Goal: Information Seeking & Learning: Learn about a topic

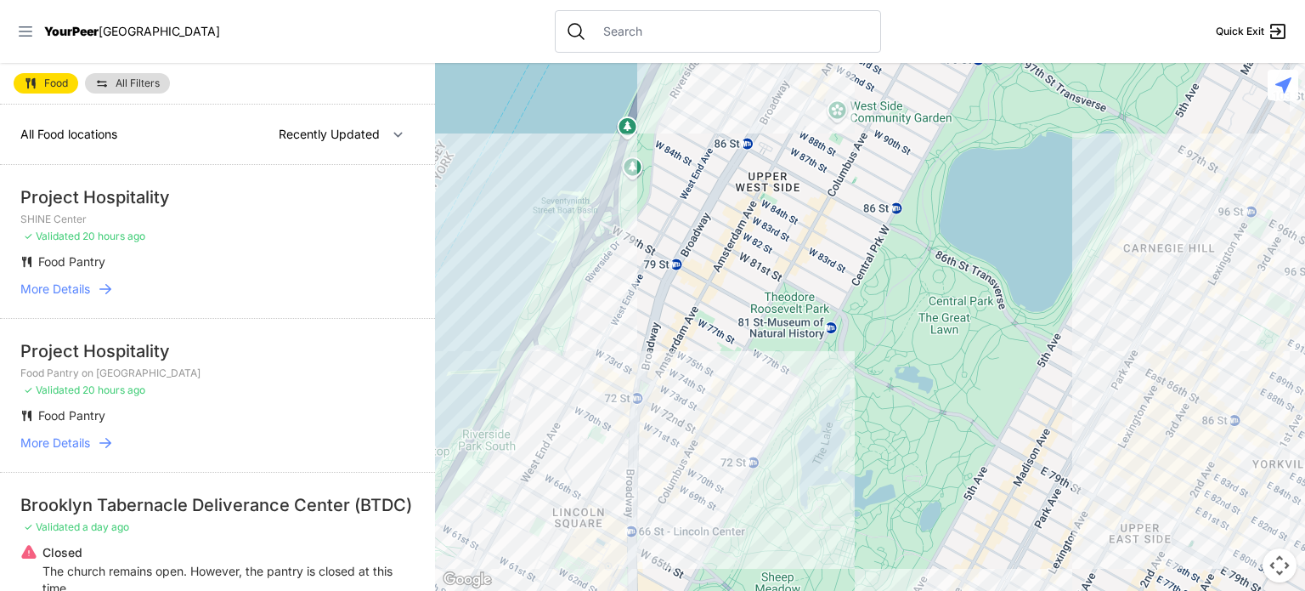
click at [23, 28] on icon at bounding box center [25, 31] width 17 height 17
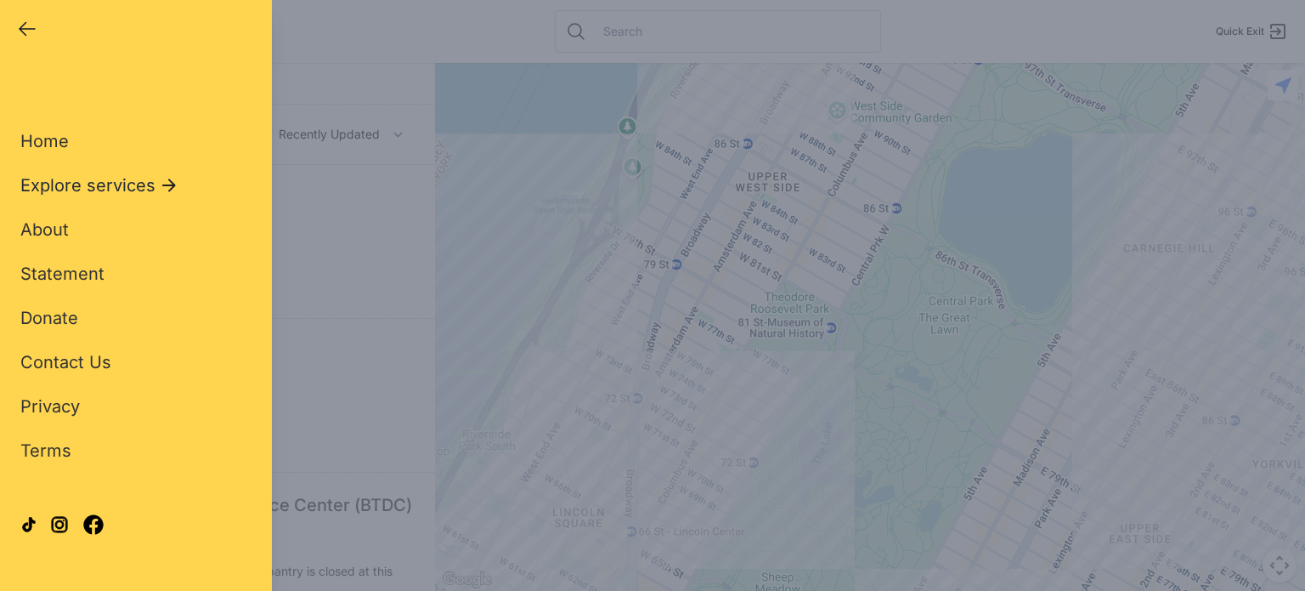
click at [92, 184] on span "Explore services" at bounding box center [87, 185] width 135 height 24
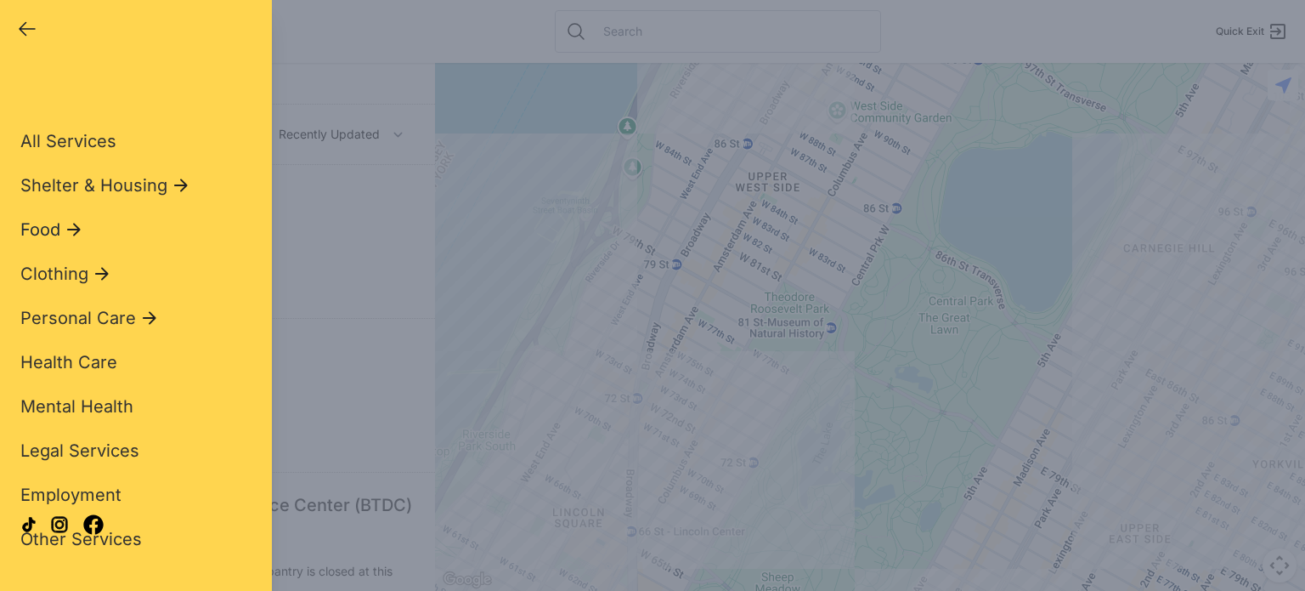
click at [55, 231] on span "Food" at bounding box center [40, 230] width 40 height 24
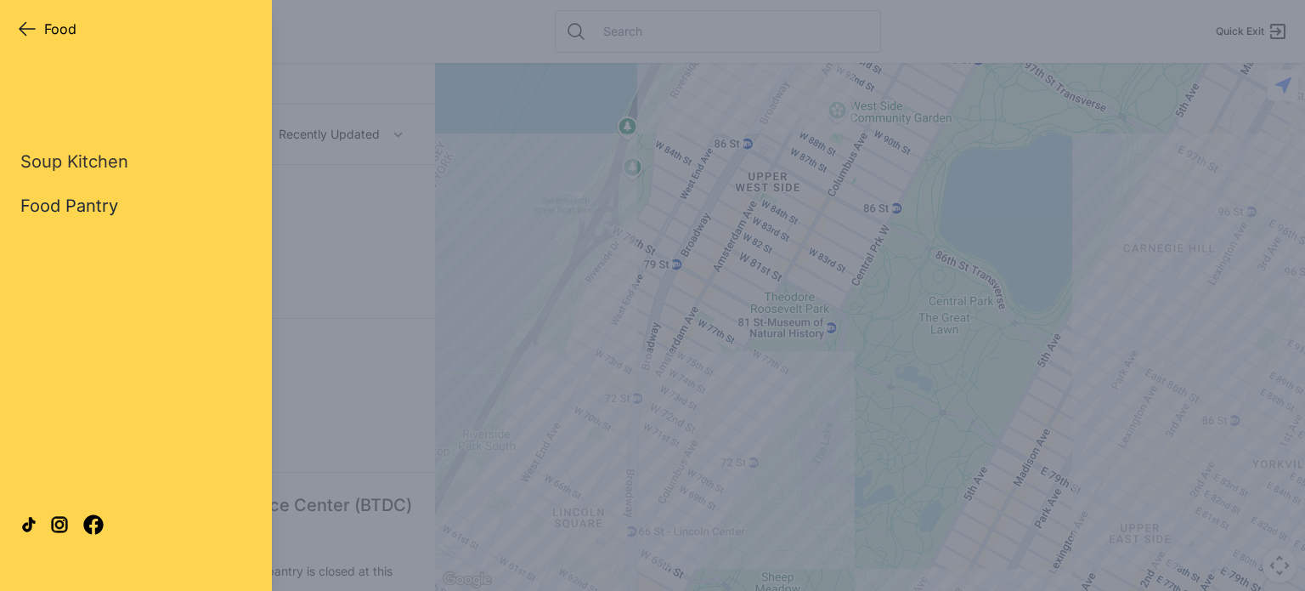
click at [65, 212] on link "Food Pantry" at bounding box center [69, 206] width 98 height 24
click at [63, 204] on link "Food Pantry" at bounding box center [69, 206] width 98 height 24
click at [65, 159] on link "Soup Kitchen" at bounding box center [74, 162] width 108 height 24
select select "recentlyUpdated"
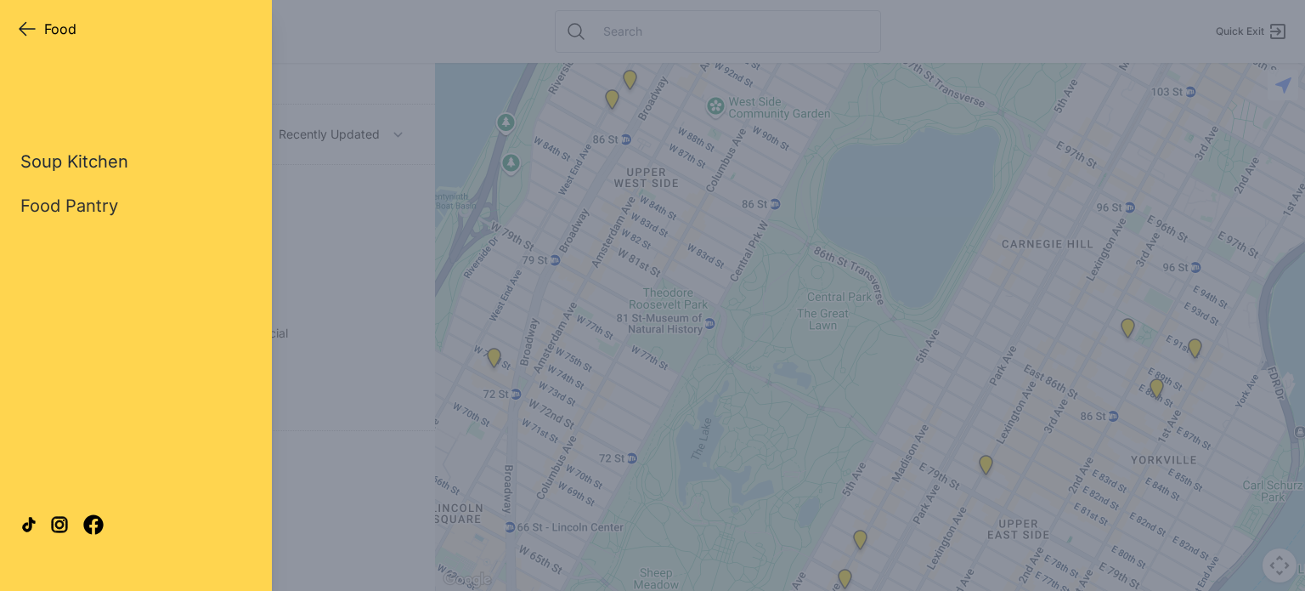
click at [103, 169] on link "Soup Kitchen" at bounding box center [74, 162] width 108 height 24
click at [20, 26] on icon "button" at bounding box center [27, 29] width 20 height 20
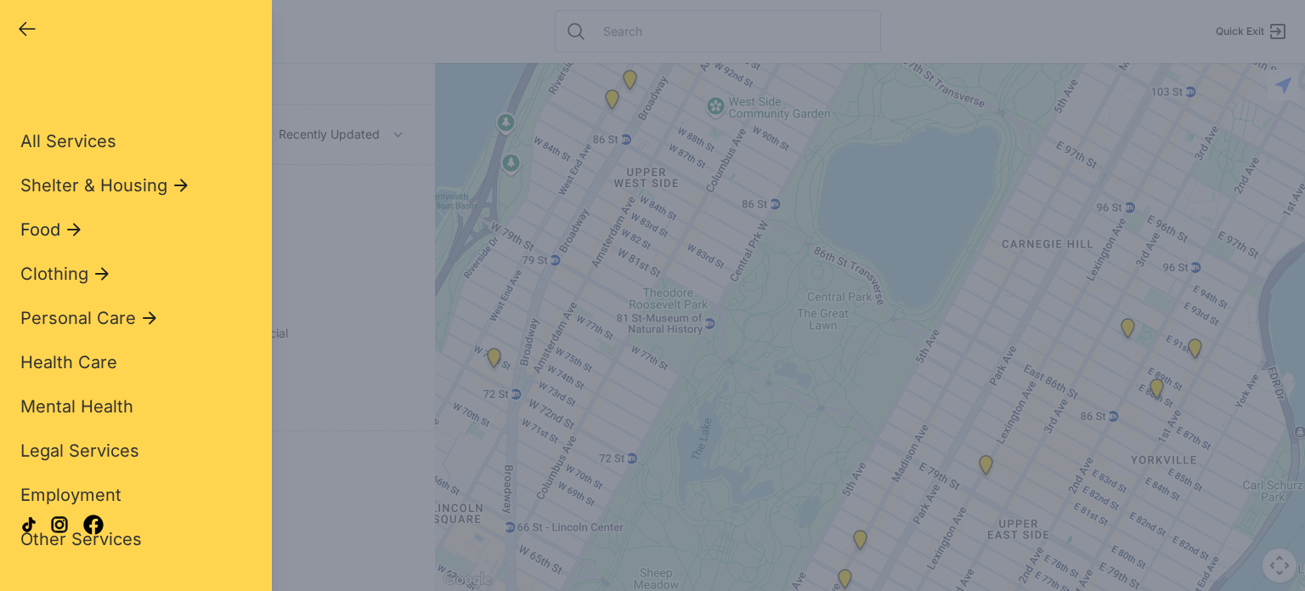
click at [50, 237] on span "Food" at bounding box center [40, 230] width 40 height 24
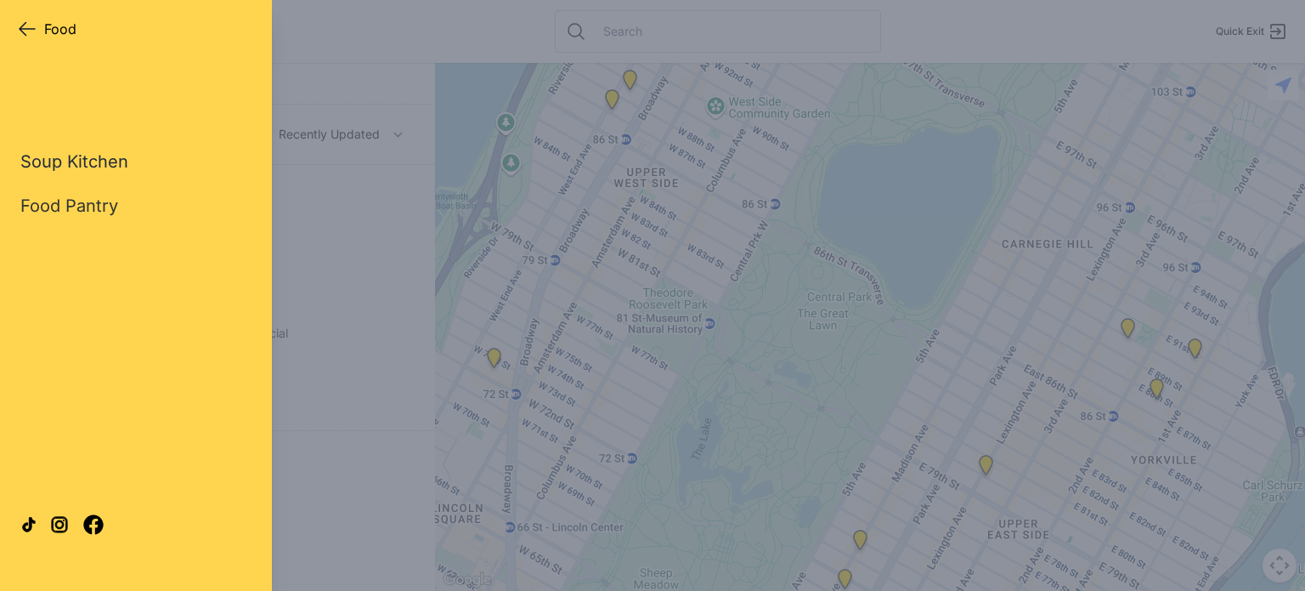
click at [82, 160] on link "Soup Kitchen" at bounding box center [74, 162] width 108 height 24
click at [20, 150] on link "Soup Kitchen" at bounding box center [74, 162] width 108 height 24
click at [92, 206] on link "Food Pantry" at bounding box center [69, 206] width 98 height 24
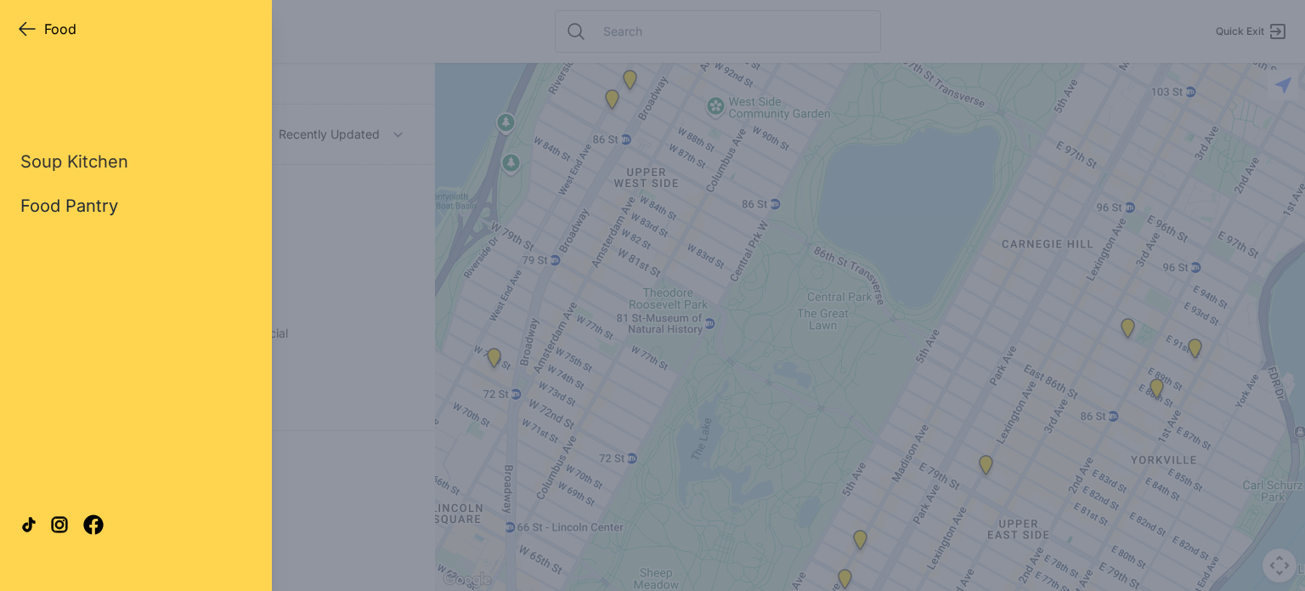
click at [92, 206] on link "Food Pantry" at bounding box center [69, 206] width 98 height 24
click at [365, 193] on div "Close panel Food Food Quick Exit Single Adult Families Soup Kitchen Food Pantry…" at bounding box center [652, 295] width 1305 height 591
click at [24, 31] on icon "button" at bounding box center [27, 29] width 20 height 20
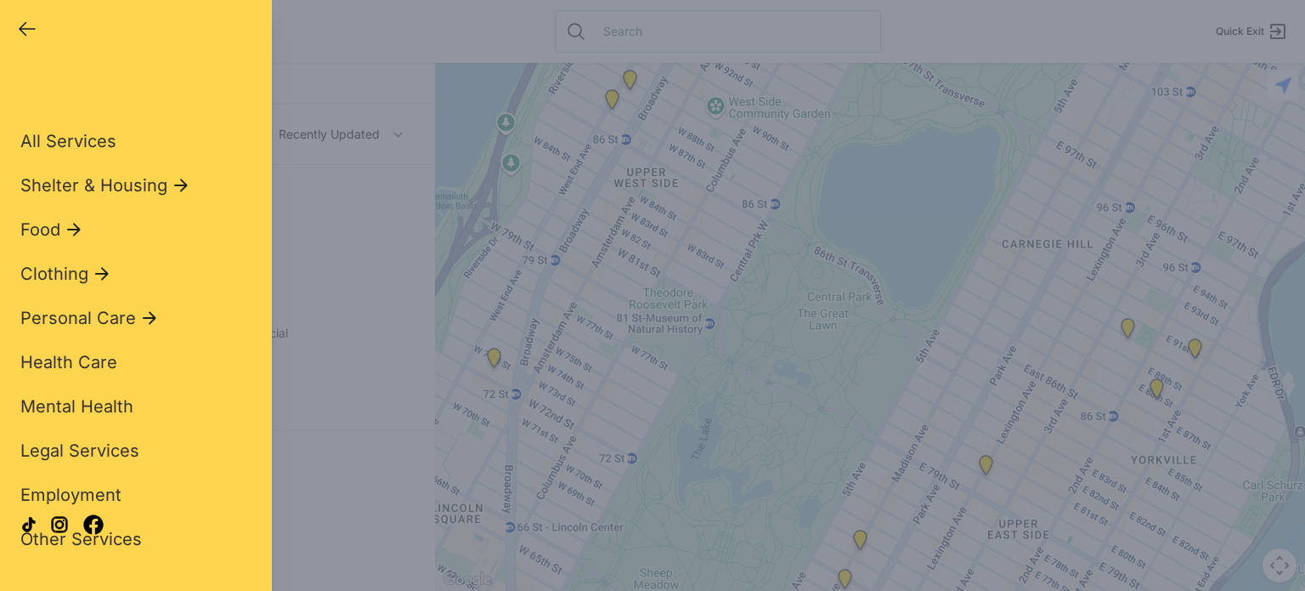
click at [25, 27] on icon "button" at bounding box center [27, 29] width 20 height 20
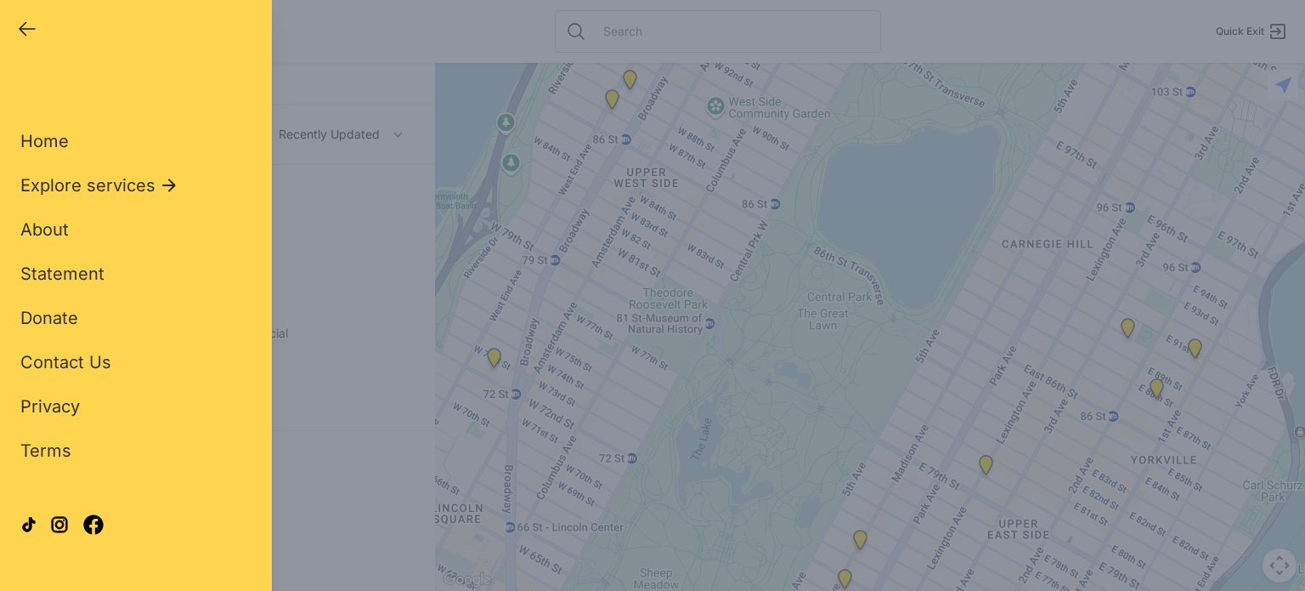
select select "recentlyUpdated"
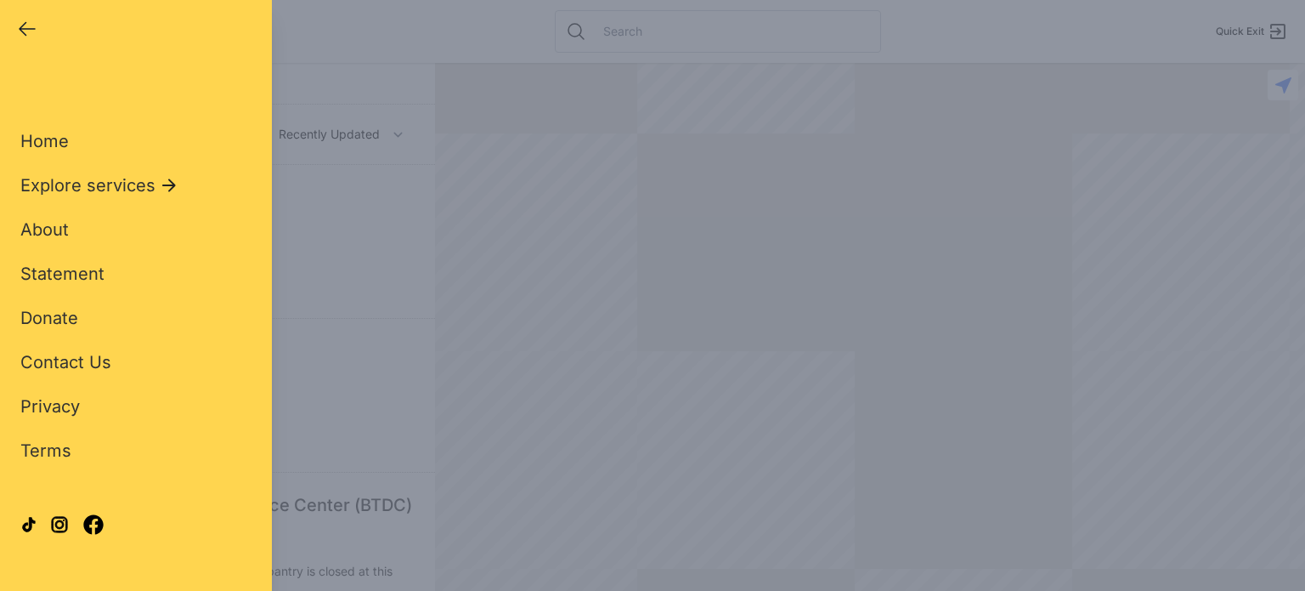
click at [25, 27] on icon "button" at bounding box center [27, 29] width 20 height 20
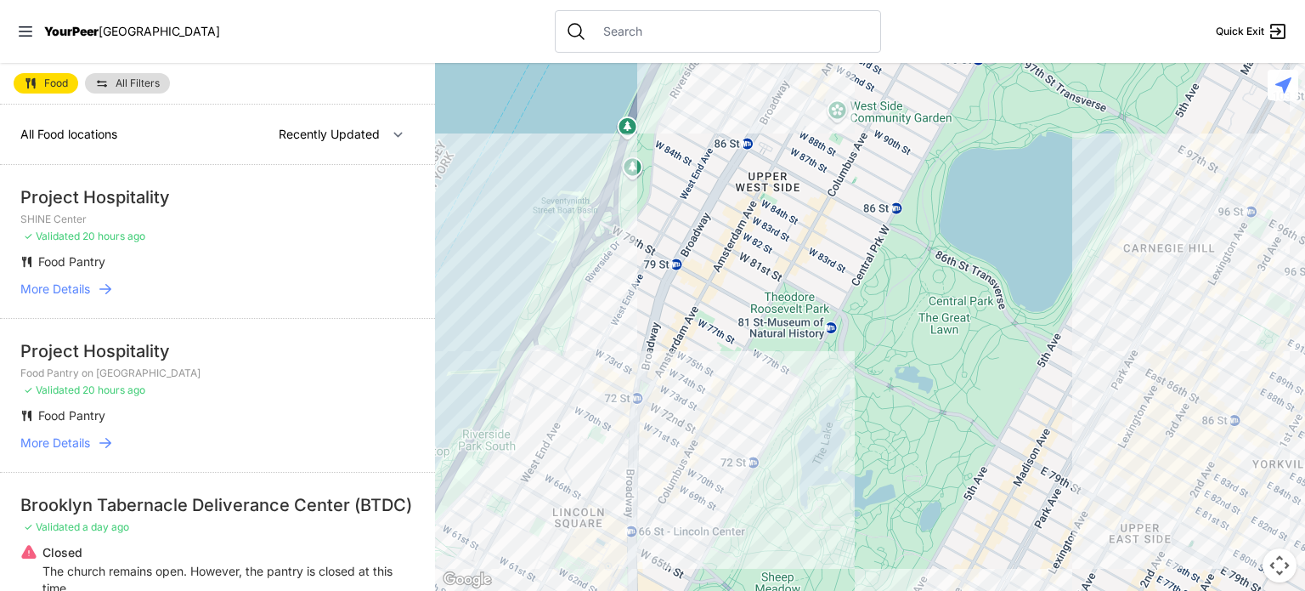
click at [1107, 469] on div at bounding box center [870, 327] width 870 height 528
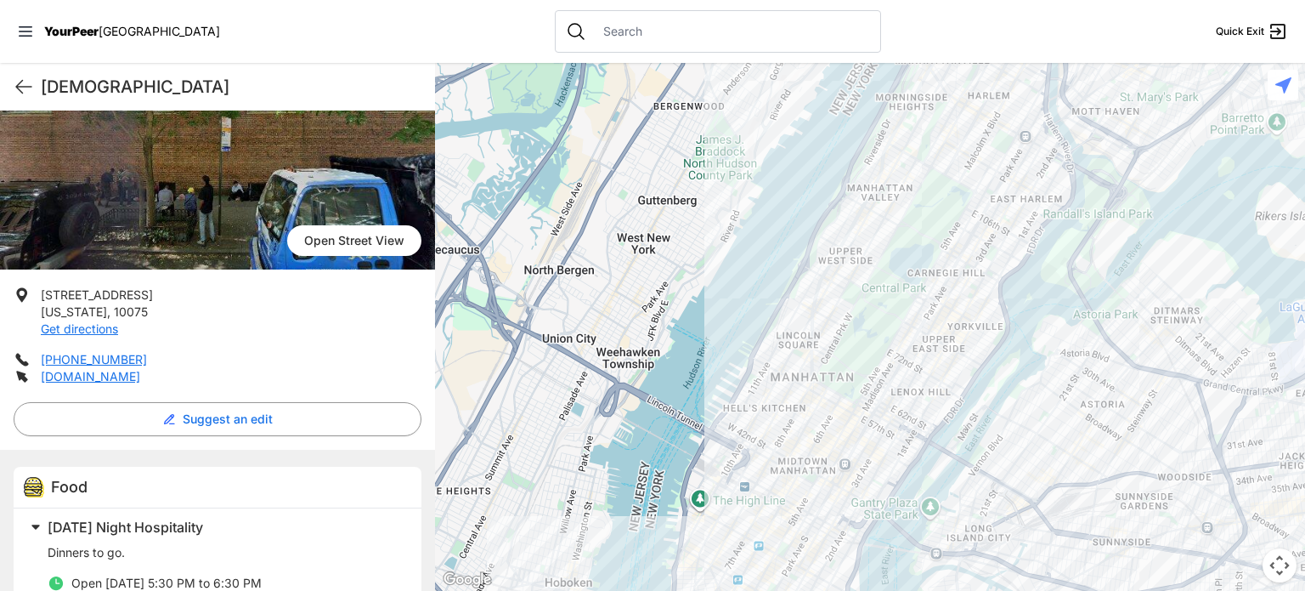
scroll to position [170, 0]
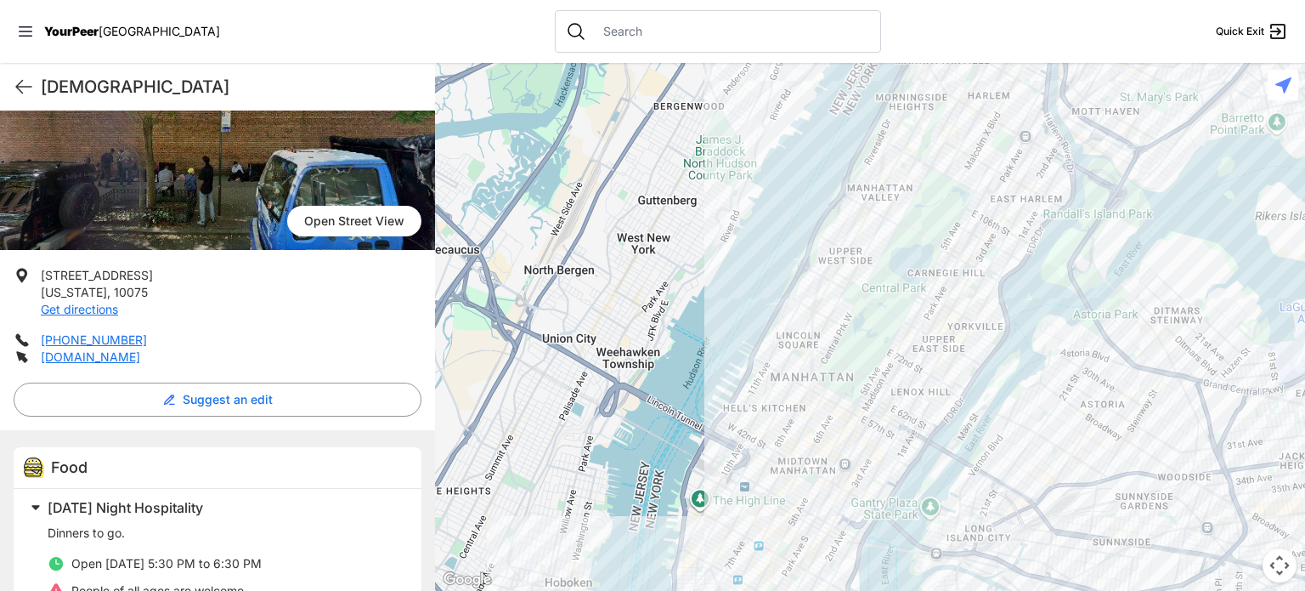
click at [1031, 519] on div at bounding box center [870, 327] width 870 height 528
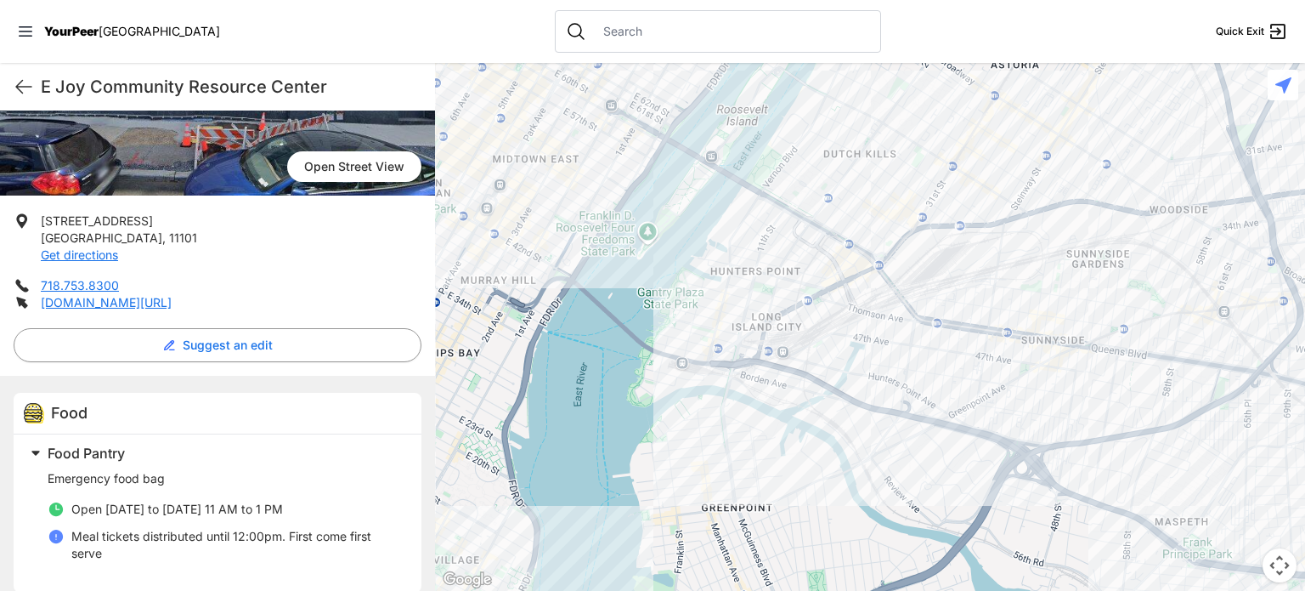
scroll to position [255, 0]
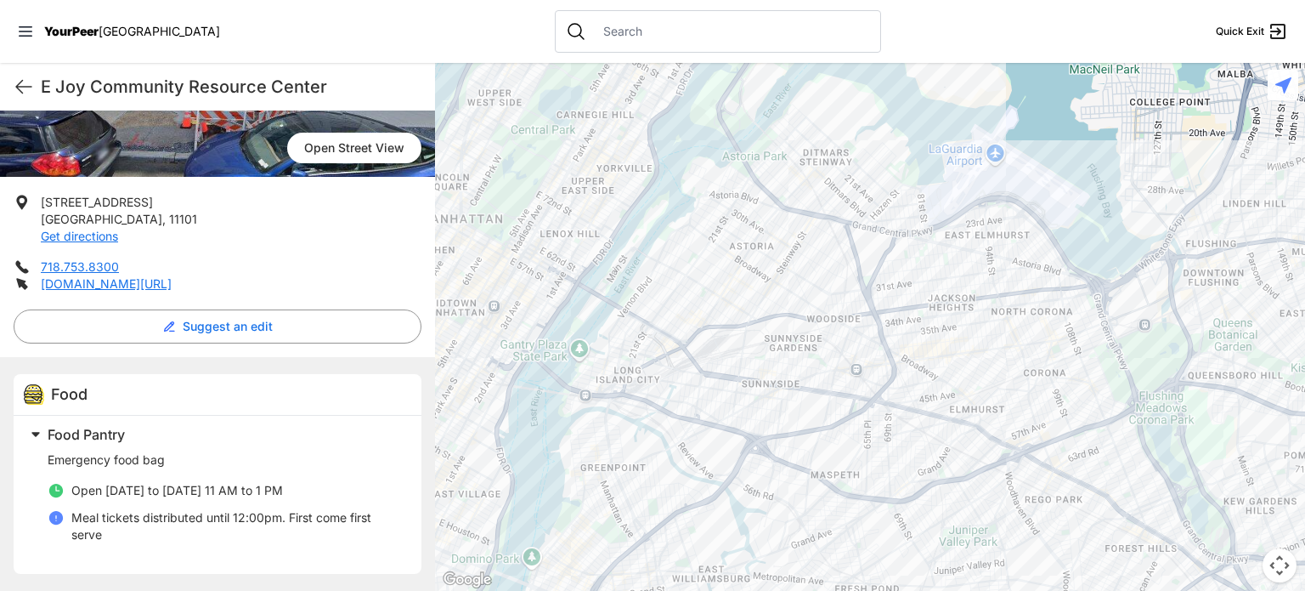
click at [857, 356] on div at bounding box center [870, 327] width 870 height 528
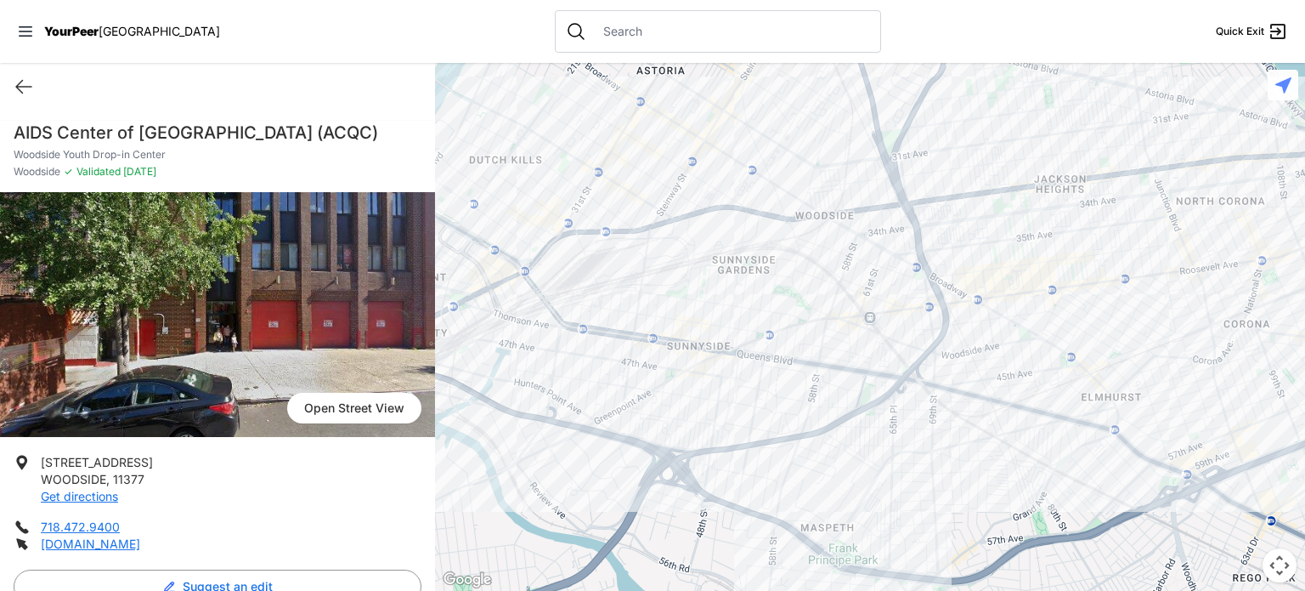
click at [651, 397] on div at bounding box center [870, 327] width 870 height 528
